Goal: Find contact information: Find contact information

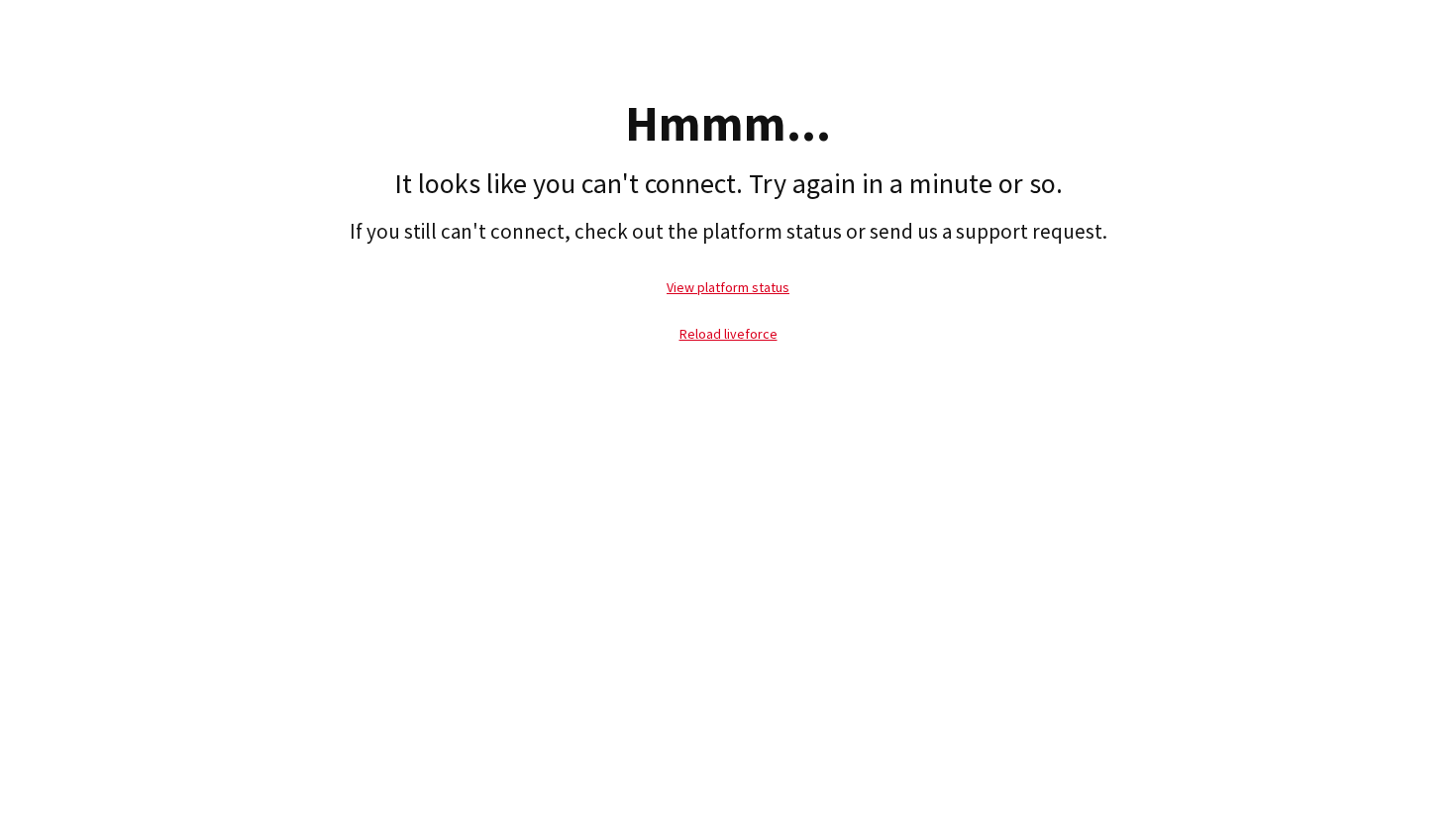
click at [543, 324] on p "Reload liveforce" at bounding box center [728, 334] width 1436 height 46
click at [722, 342] on link "Reload liveforce" at bounding box center [728, 334] width 98 height 18
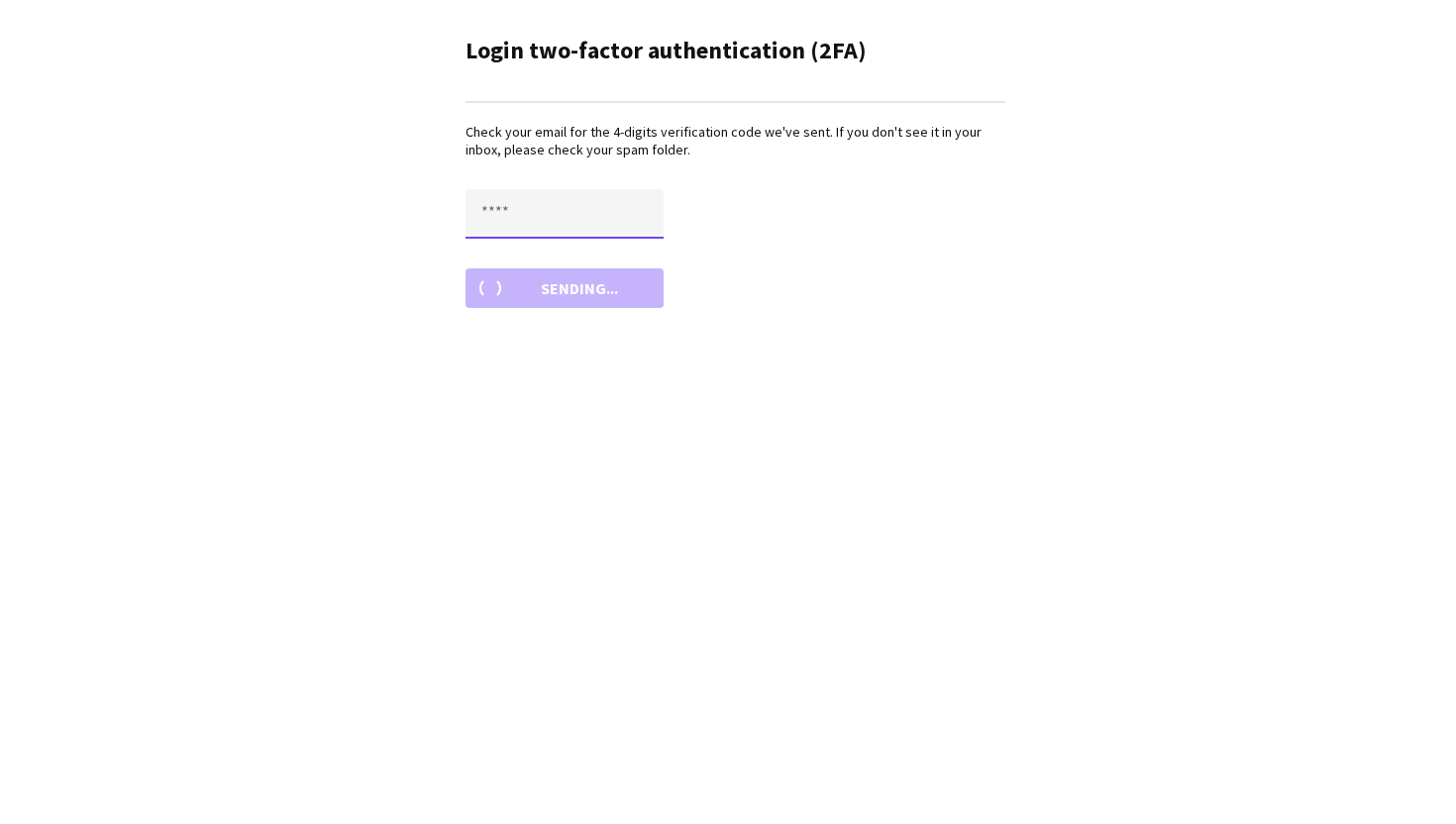
click at [539, 231] on input "text" at bounding box center [564, 214] width 198 height 50
type input "****"
click at [465, 268] on button "Resend in 0:45" at bounding box center [564, 288] width 198 height 40
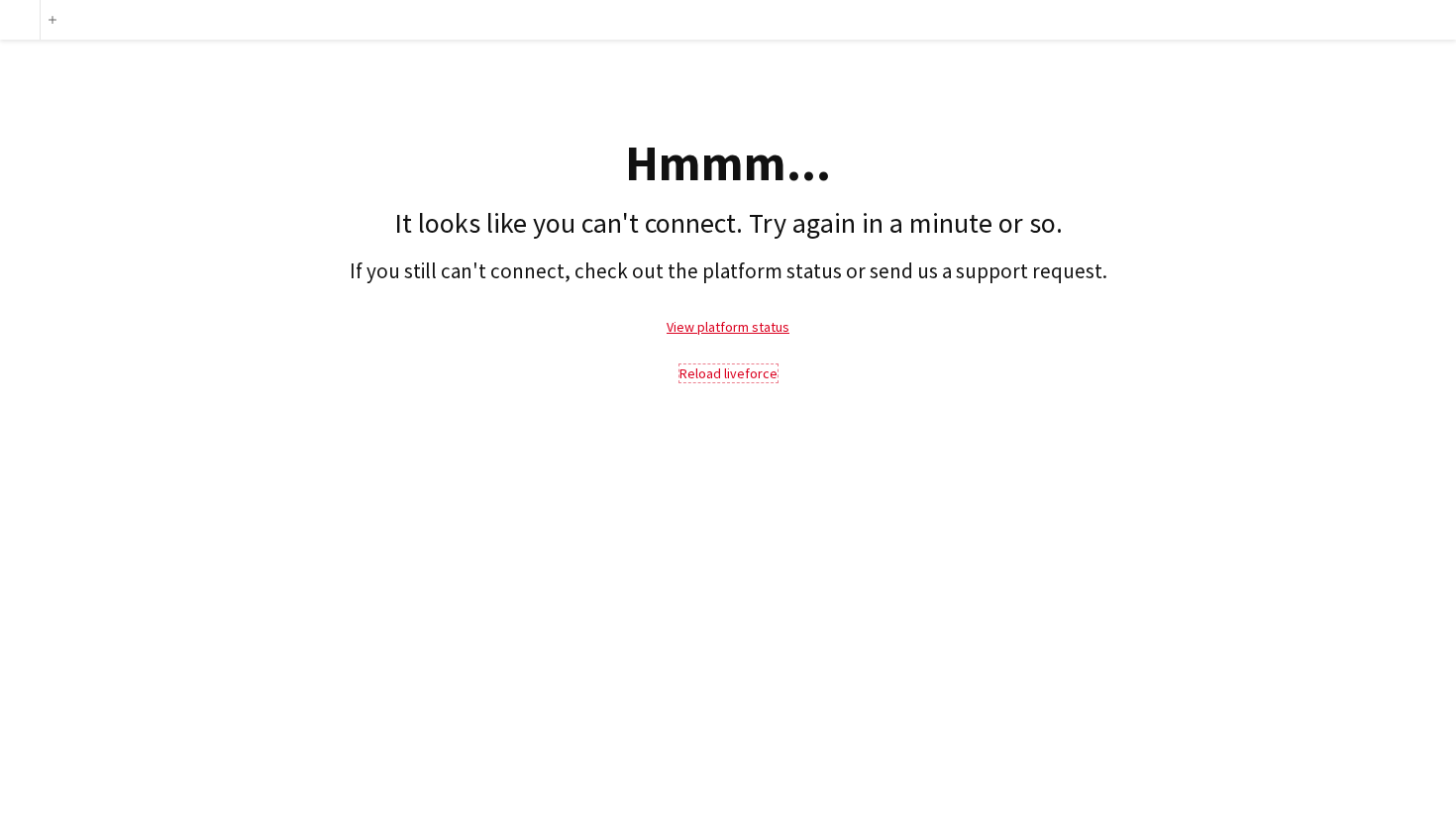
click at [734, 376] on link "Reload liveforce" at bounding box center [728, 374] width 98 height 18
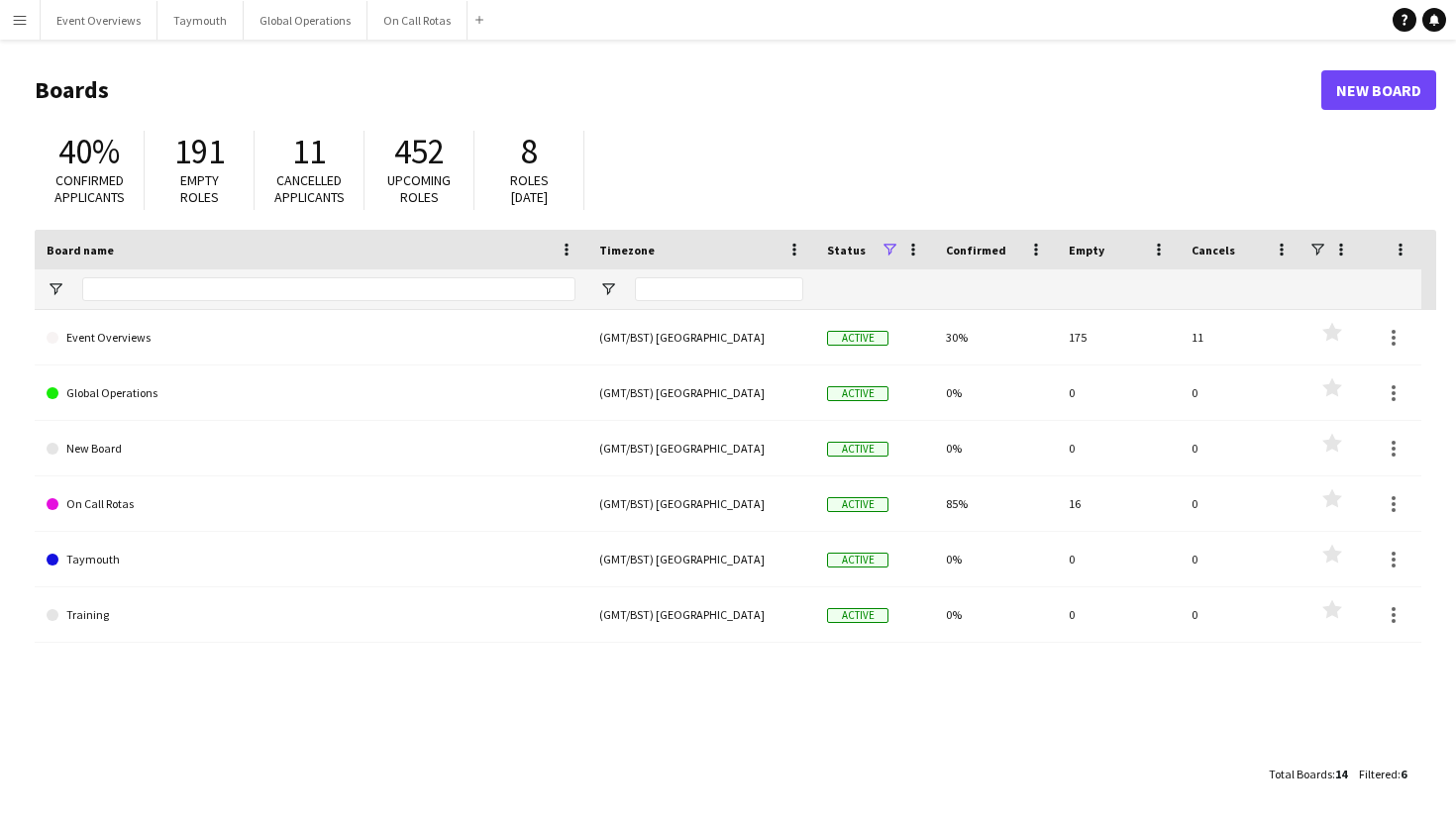
click at [25, 18] on app-icon "Menu" at bounding box center [20, 20] width 16 height 16
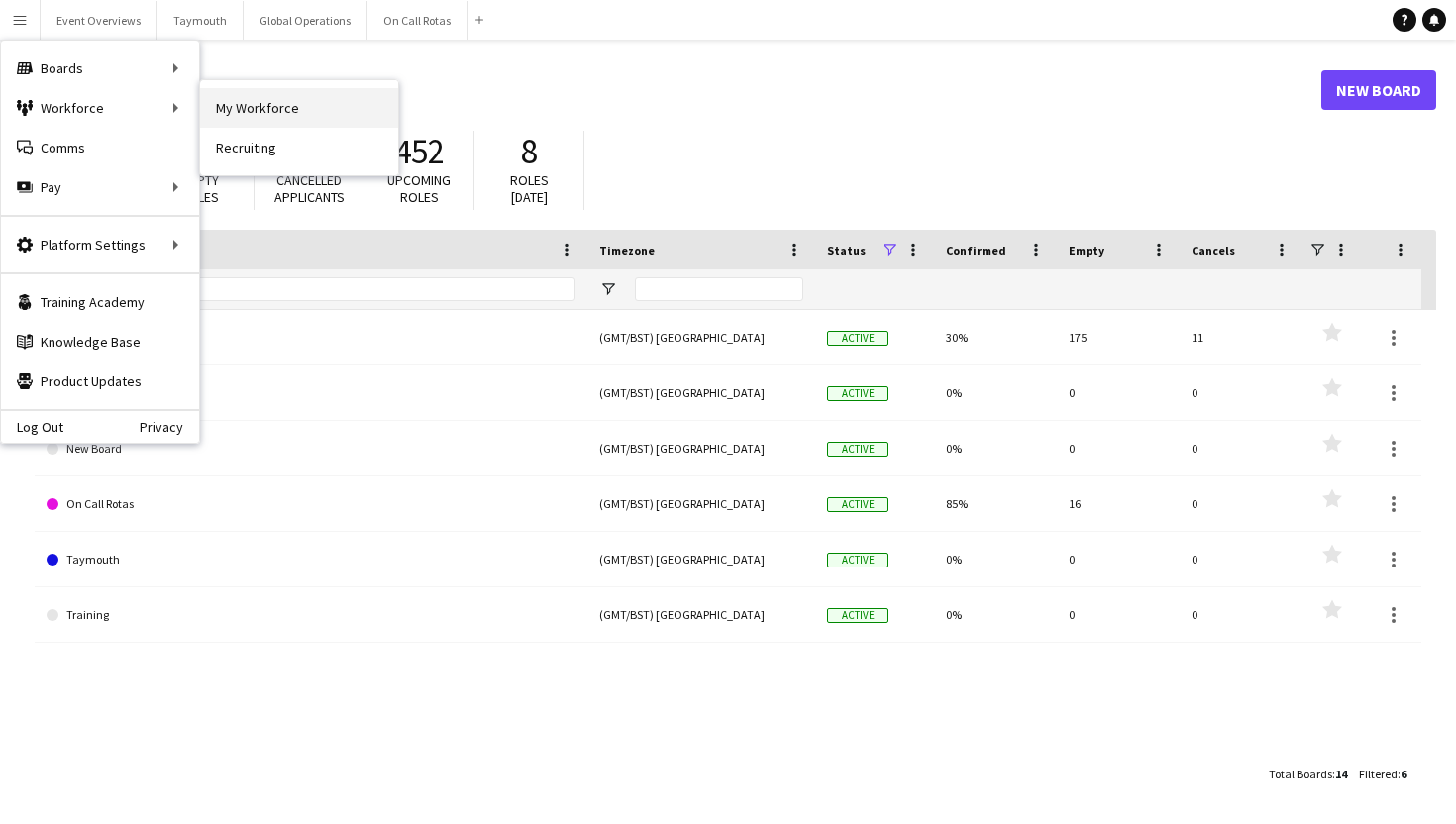
click at [245, 116] on link "My Workforce" at bounding box center [299, 108] width 198 height 40
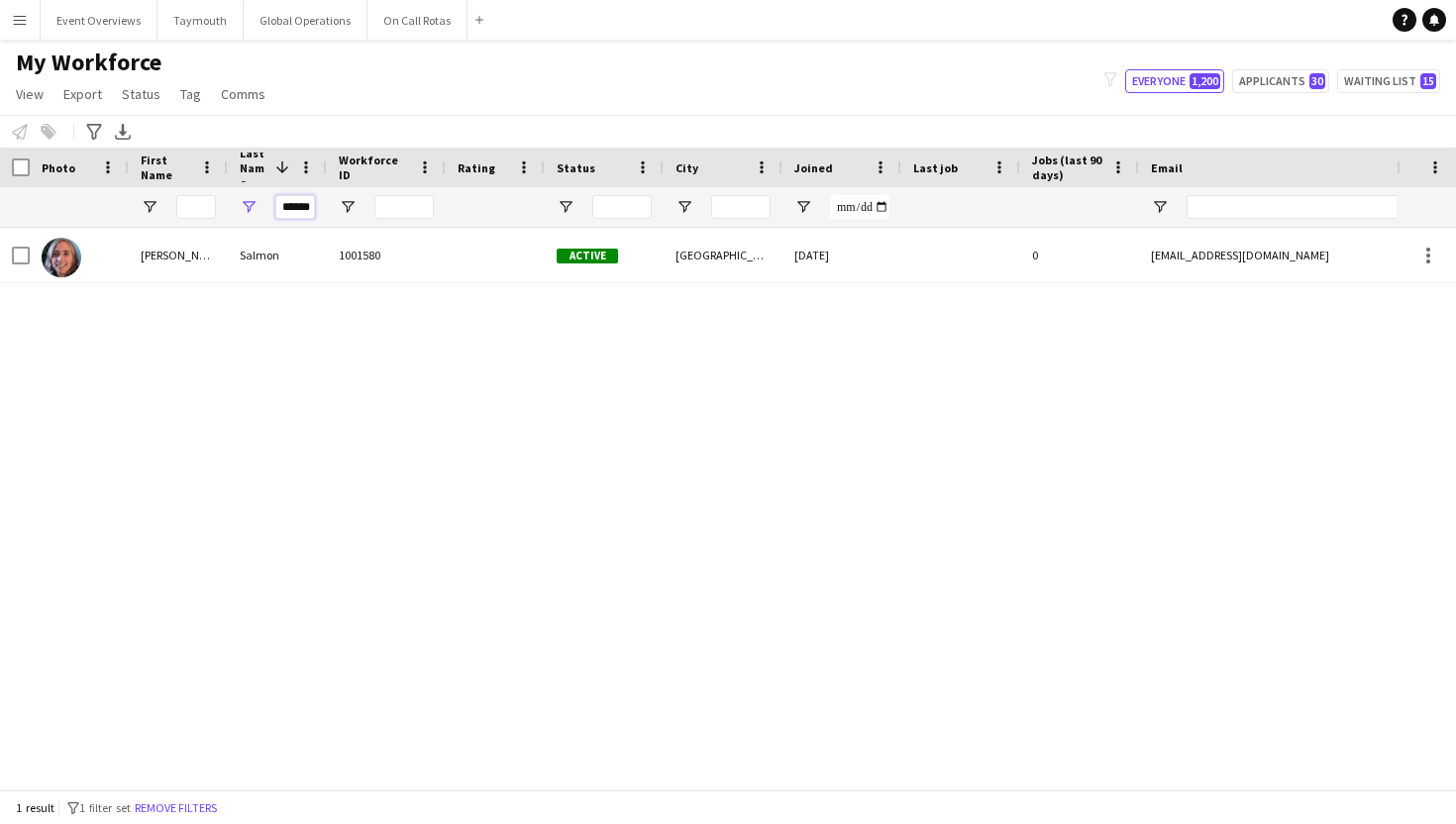
drag, startPoint x: 281, startPoint y: 210, endPoint x: 539, endPoint y: 233, distance: 259.0
click at [539, 233] on div "Workforce Details Photo First Name" at bounding box center [728, 468] width 1456 height 642
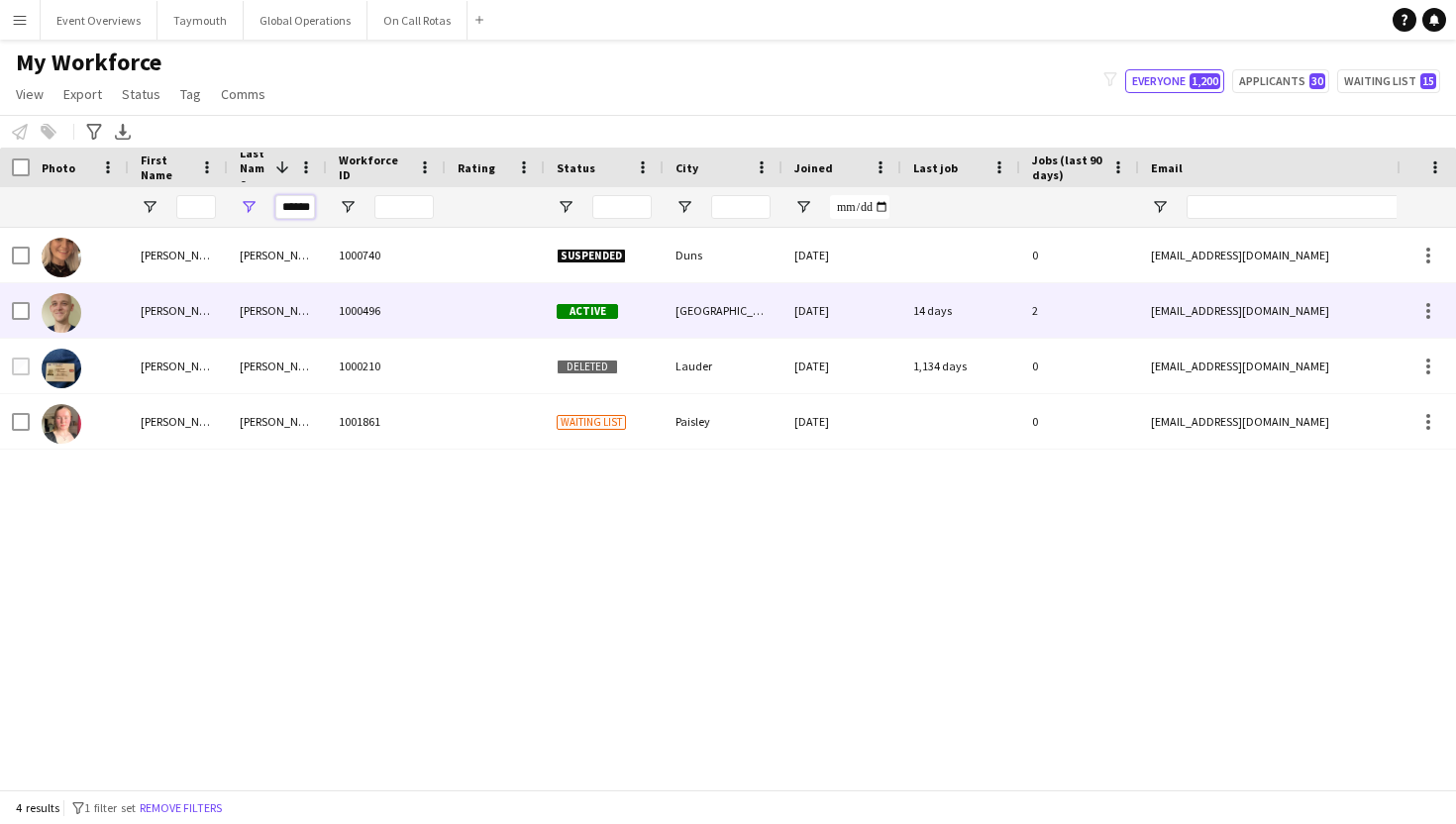
type input "******"
click at [312, 315] on div "[PERSON_NAME]" at bounding box center [277, 310] width 99 height 55
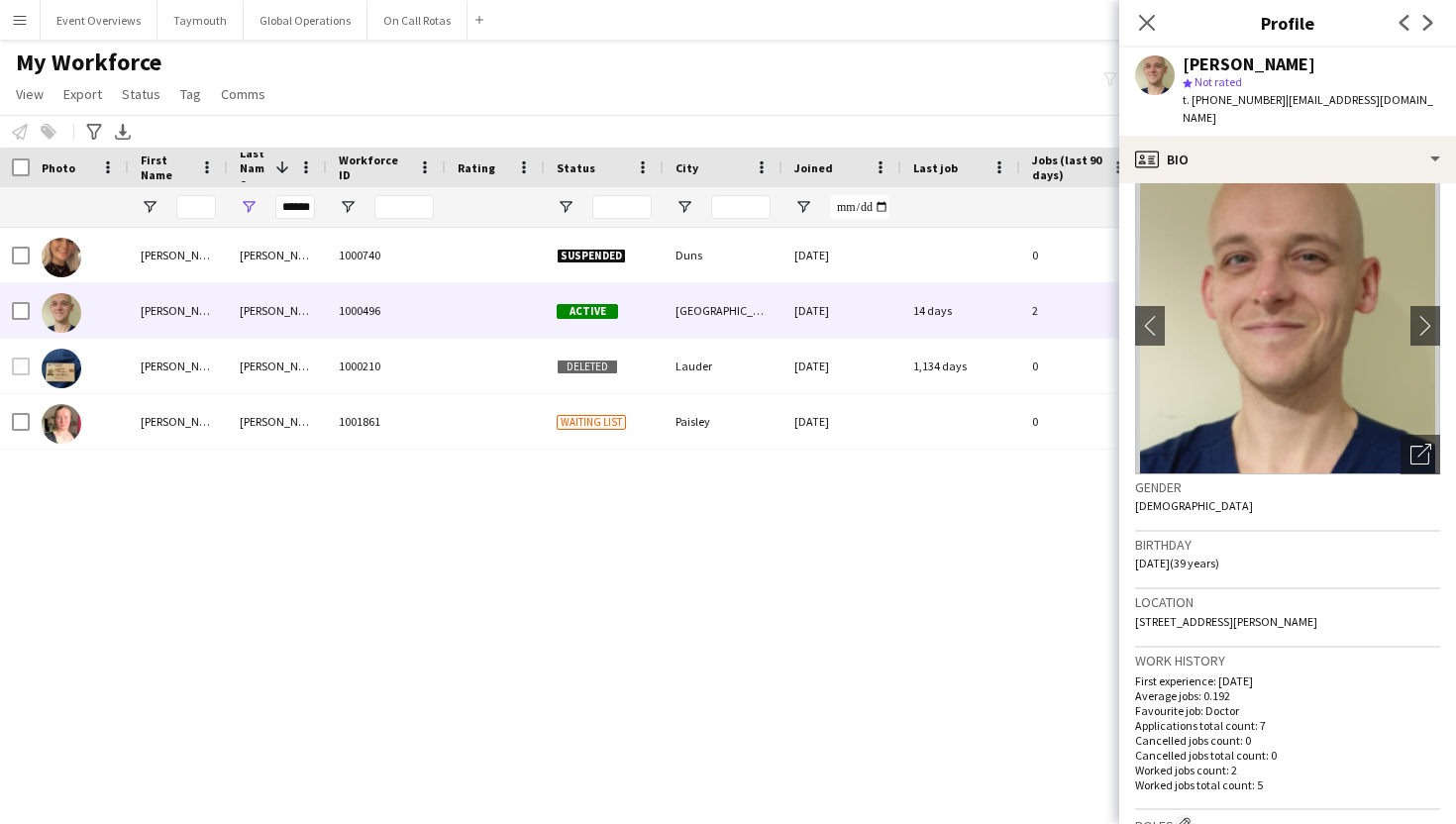
scroll to position [23, 0]
drag, startPoint x: 1278, startPoint y: 103, endPoint x: 1455, endPoint y: 110, distance: 177.1
click at [1455, 110] on app-profile-header "[PERSON_NAME] star Not rated t. [PHONE_NUMBER] | [EMAIL_ADDRESS][DOMAIN_NAME]" at bounding box center [1288, 92] width 337 height 88
click at [1379, 99] on span "| [EMAIL_ADDRESS][DOMAIN_NAME]" at bounding box center [1308, 108] width 250 height 33
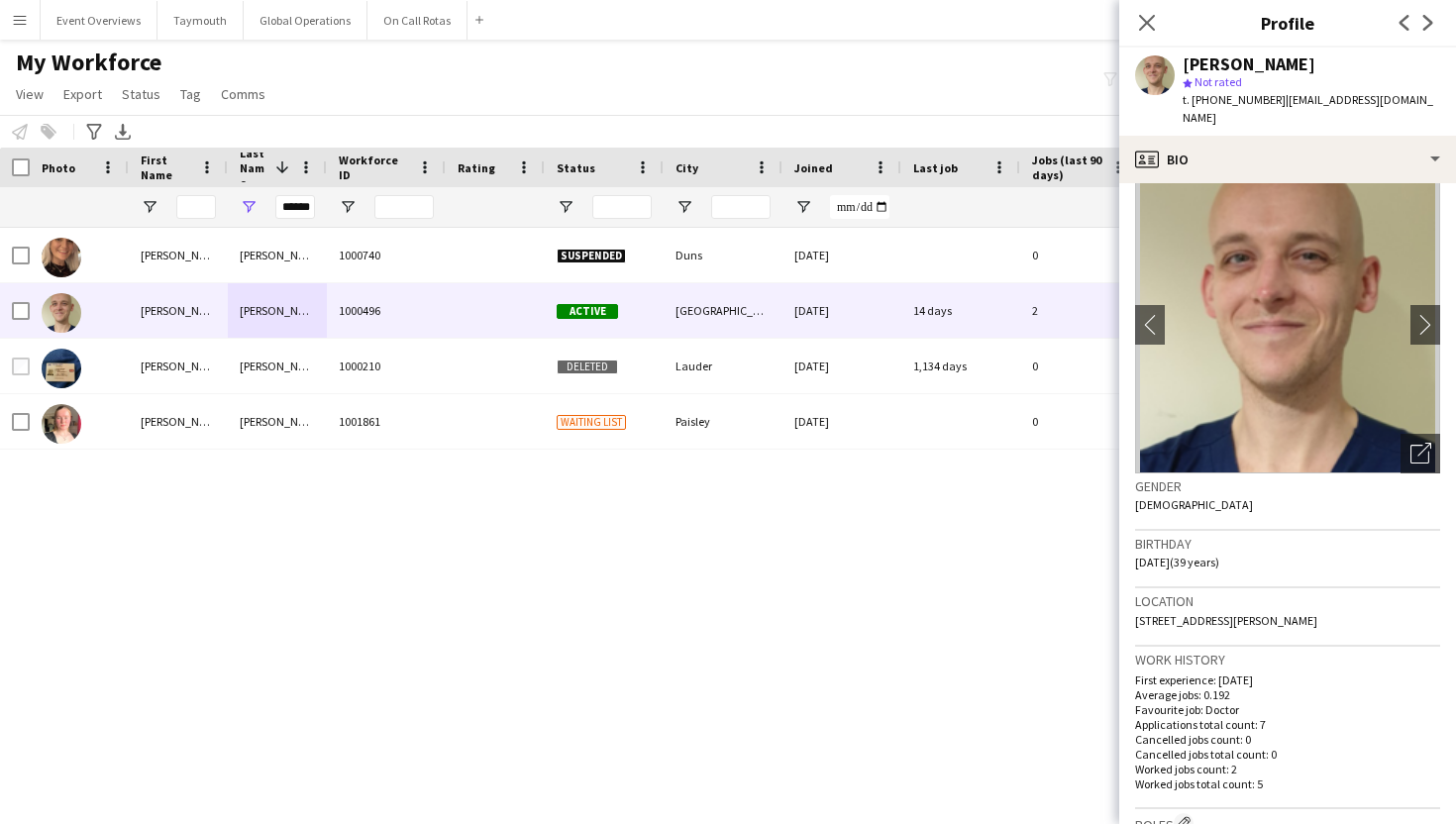
click at [1274, 102] on span "| [EMAIL_ADDRESS][DOMAIN_NAME]" at bounding box center [1308, 108] width 250 height 33
click at [1278, 99] on span "| [EMAIL_ADDRESS][DOMAIN_NAME]" at bounding box center [1308, 108] width 250 height 33
copy span "[EMAIL_ADDRESS][DOMAIN_NAME]"
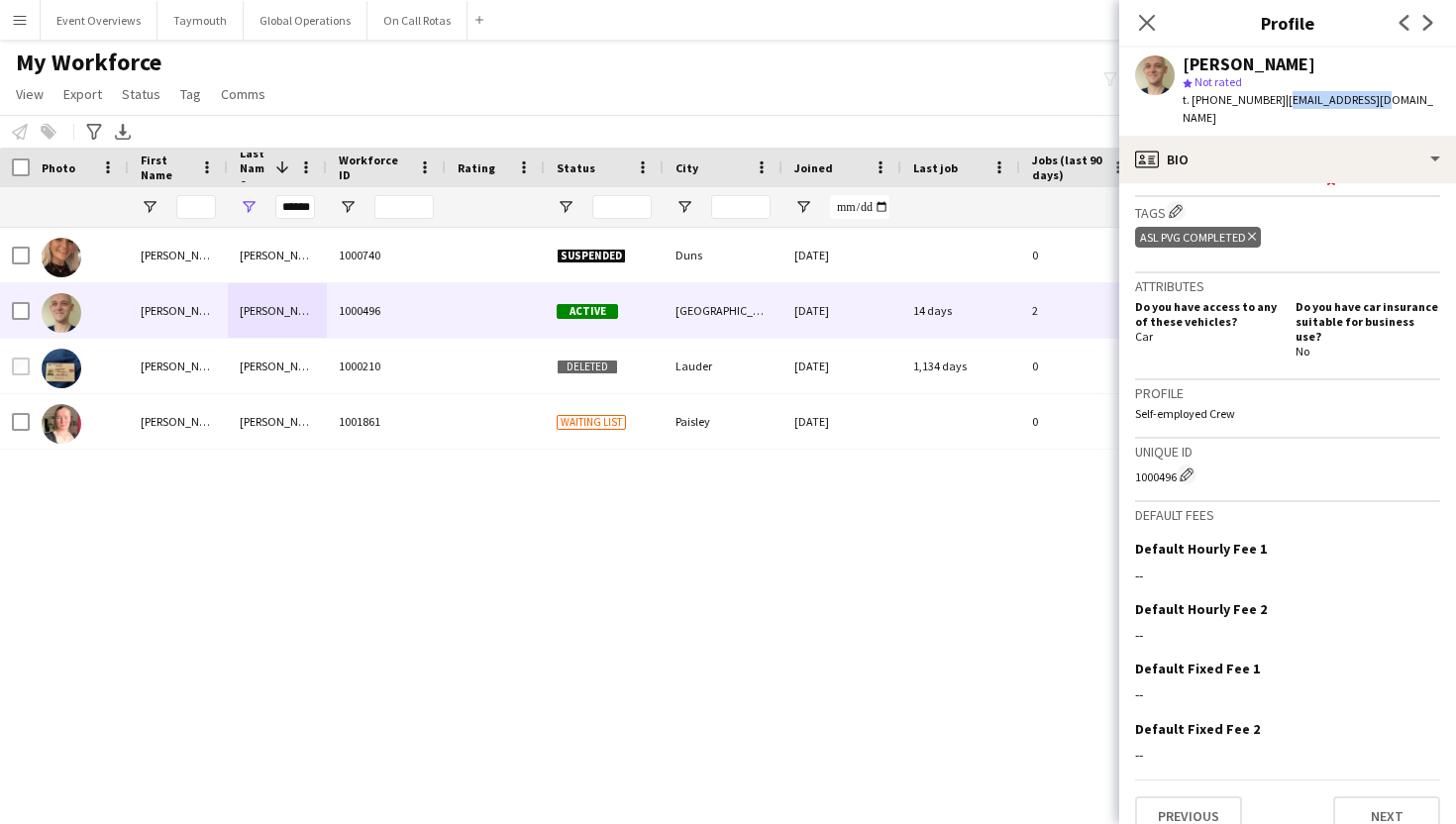
scroll to position [0, 0]
